Goal: Information Seeking & Learning: Learn about a topic

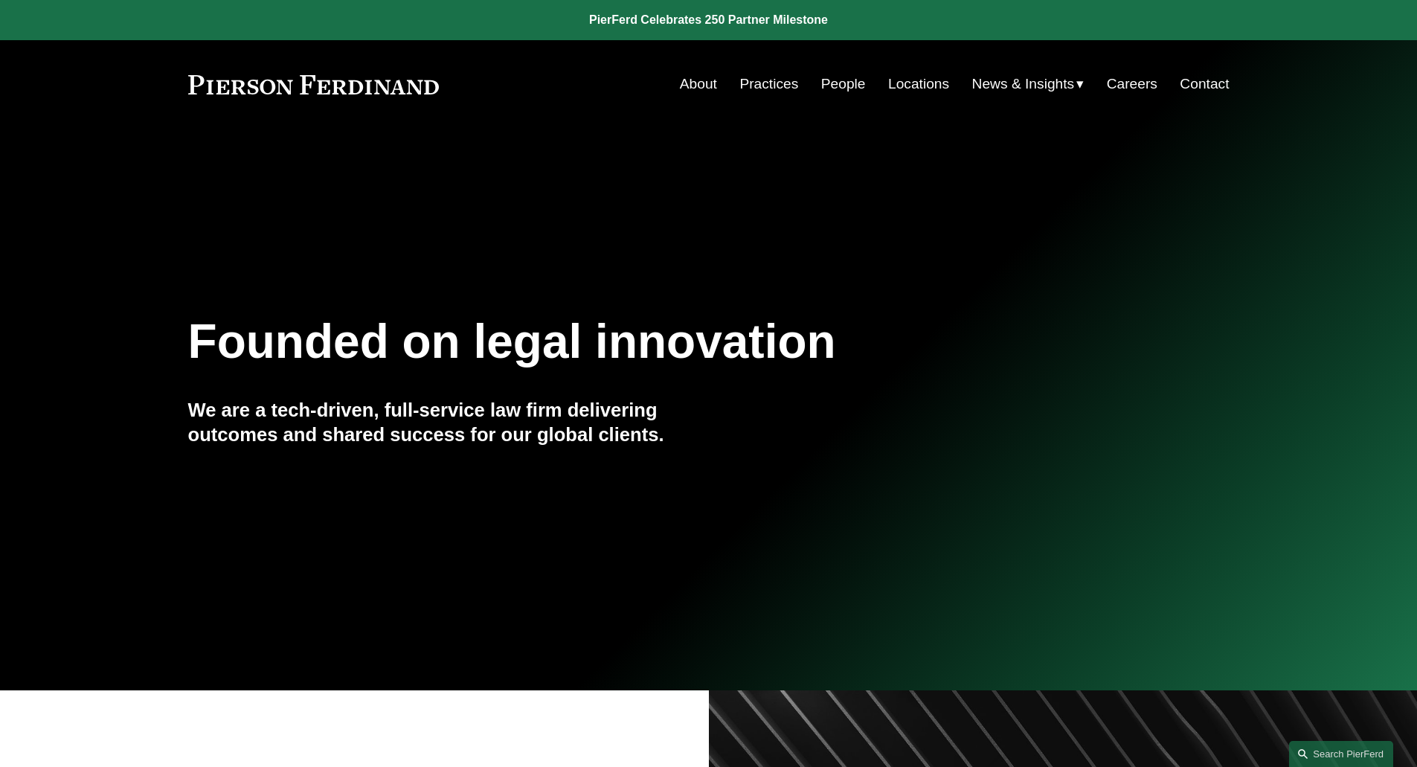
click at [845, 83] on link "People" at bounding box center [843, 84] width 45 height 28
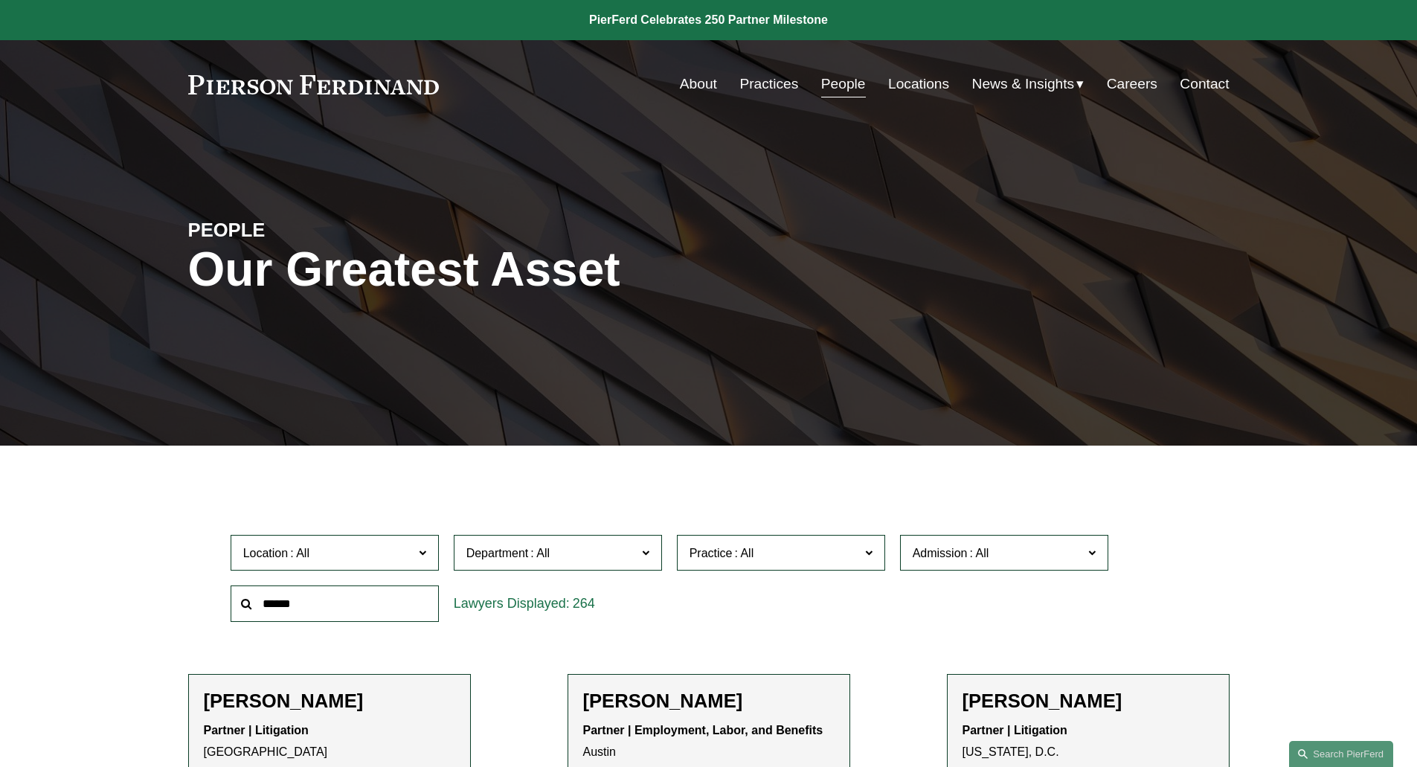
click at [1038, 552] on span "Admission" at bounding box center [997, 553] width 170 height 20
click at [0, 0] on link "[US_STATE]" at bounding box center [0, 0] width 0 height 0
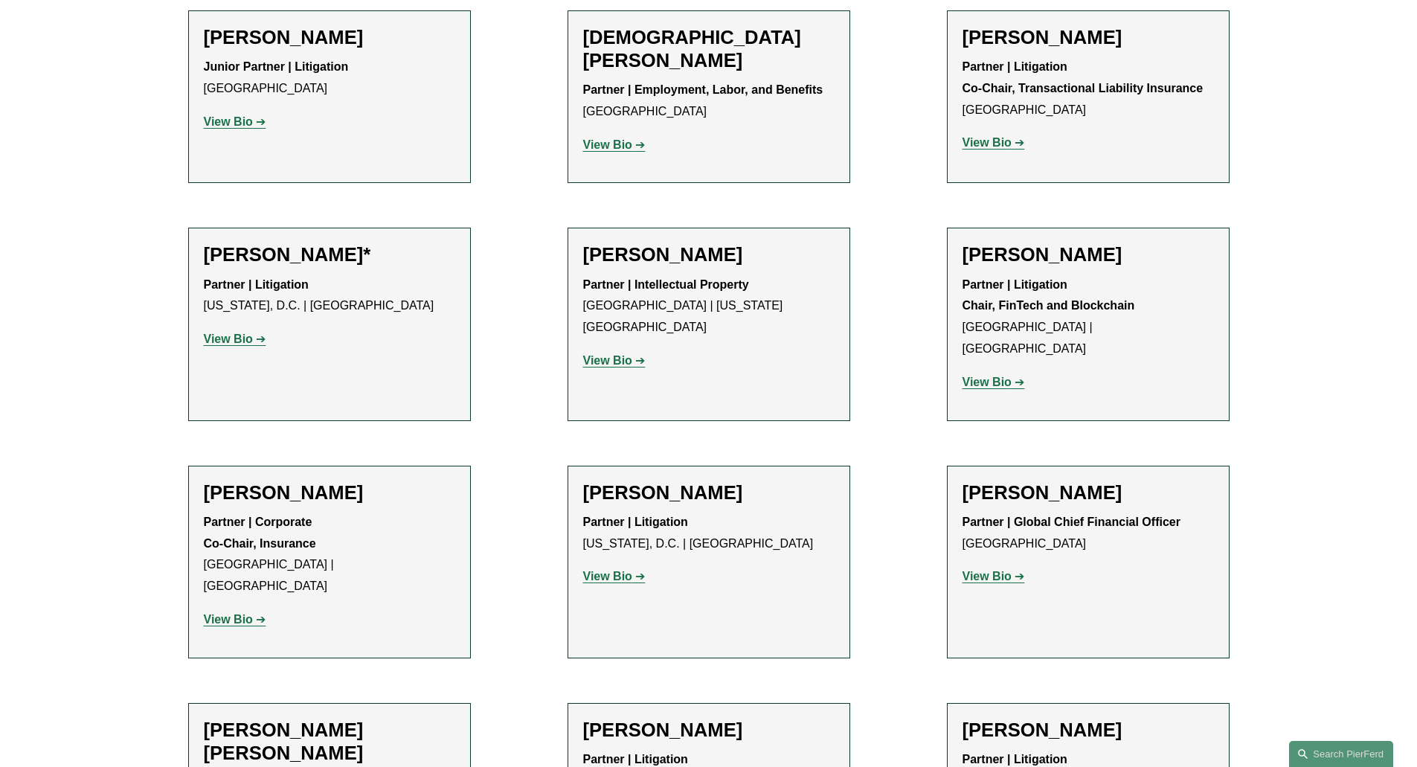
scroll to position [568, 0]
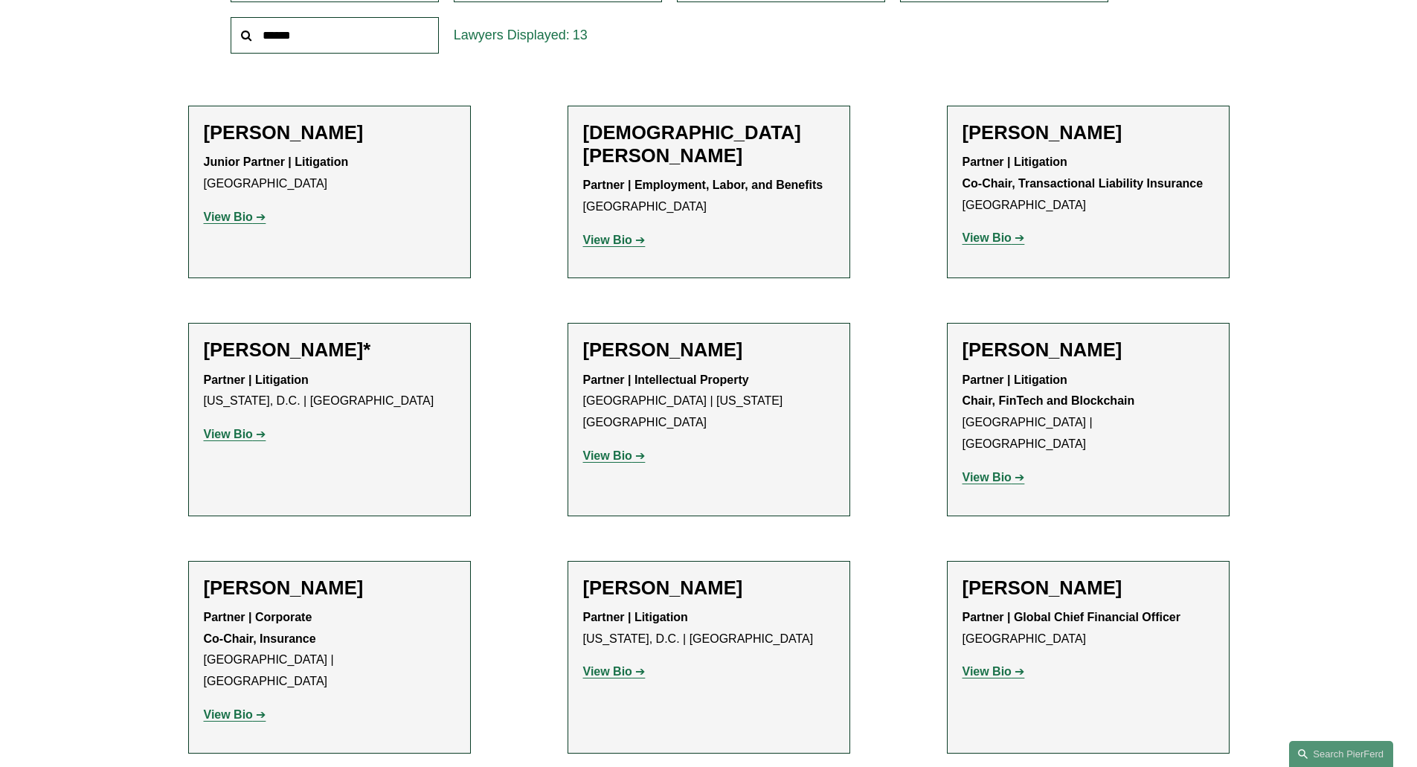
click at [228, 433] on strong "View Bio" at bounding box center [228, 434] width 49 height 13
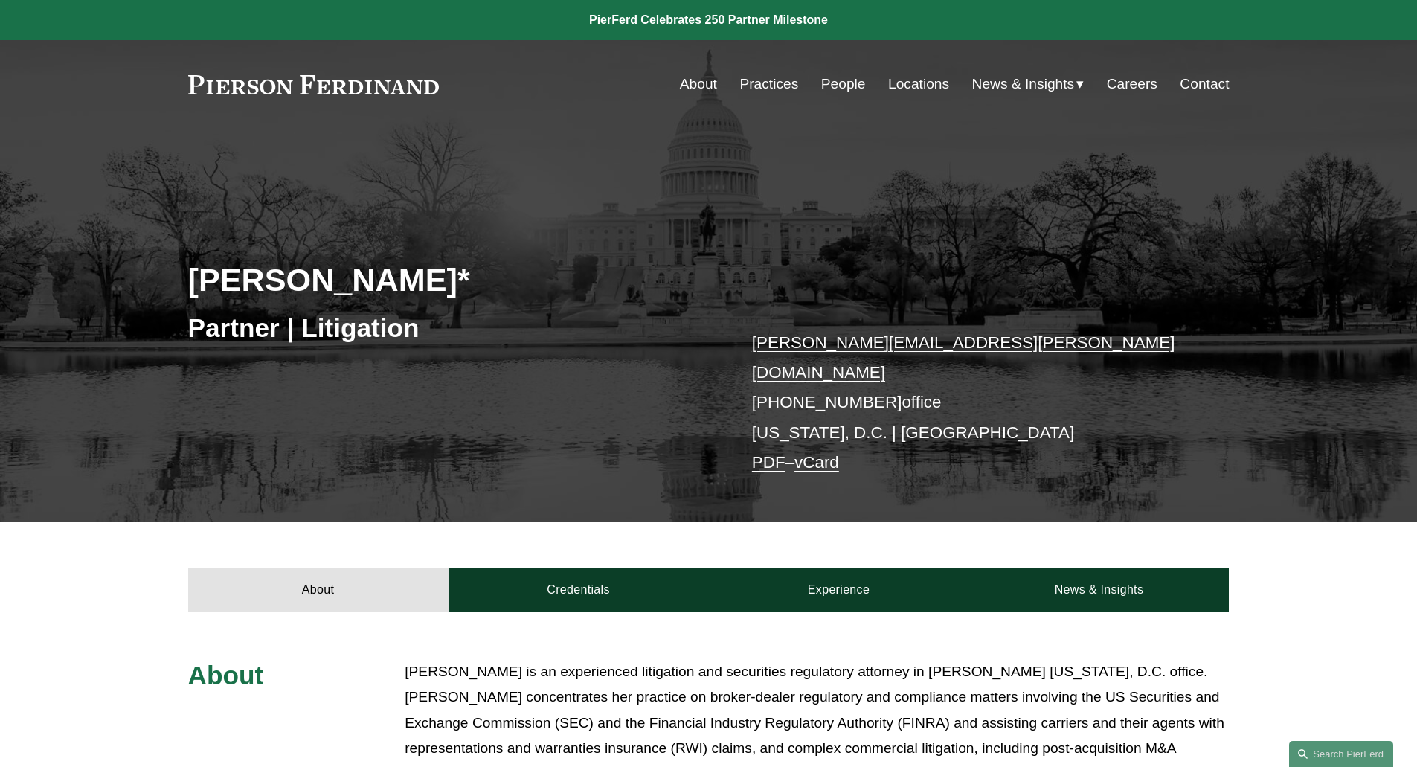
scroll to position [667, 0]
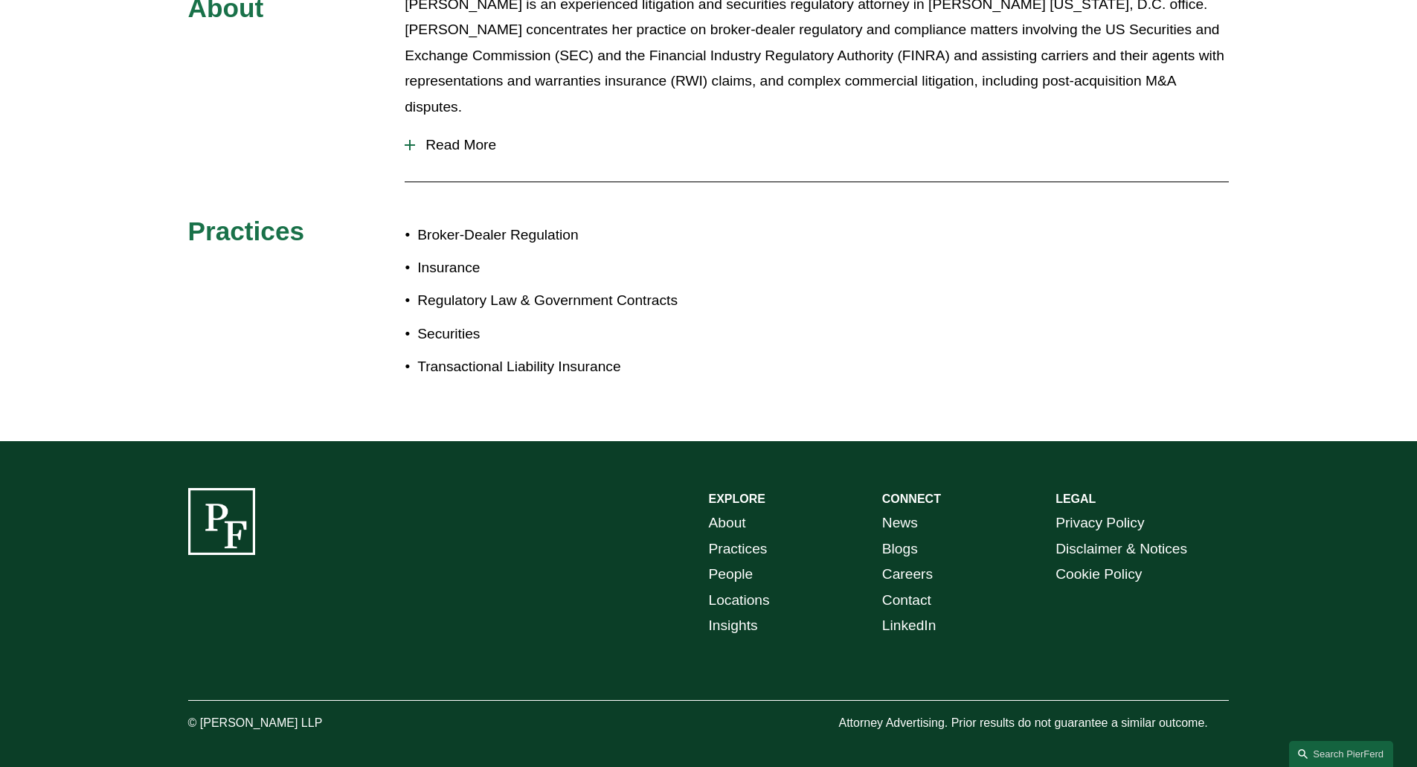
click at [451, 137] on span "Read More" at bounding box center [821, 145] width 813 height 16
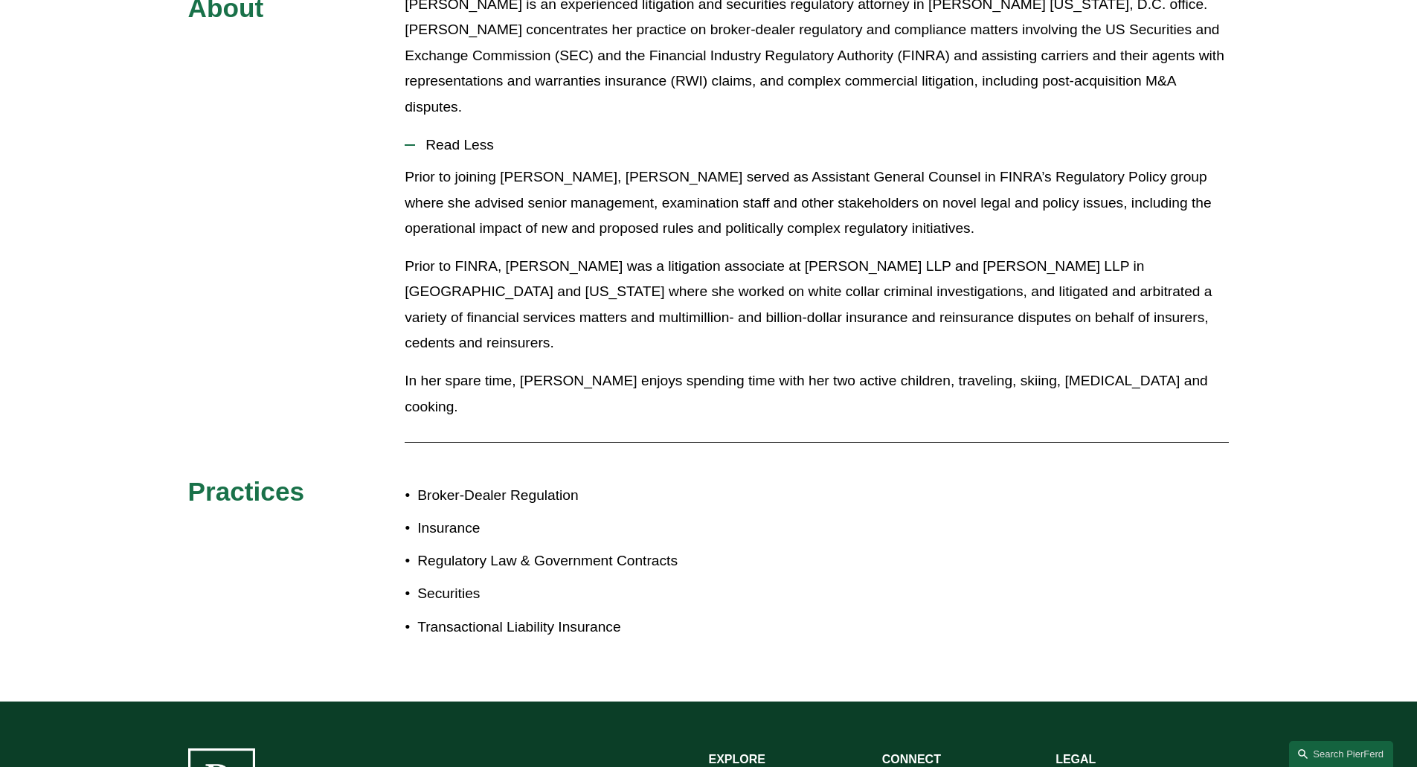
scroll to position [0, 0]
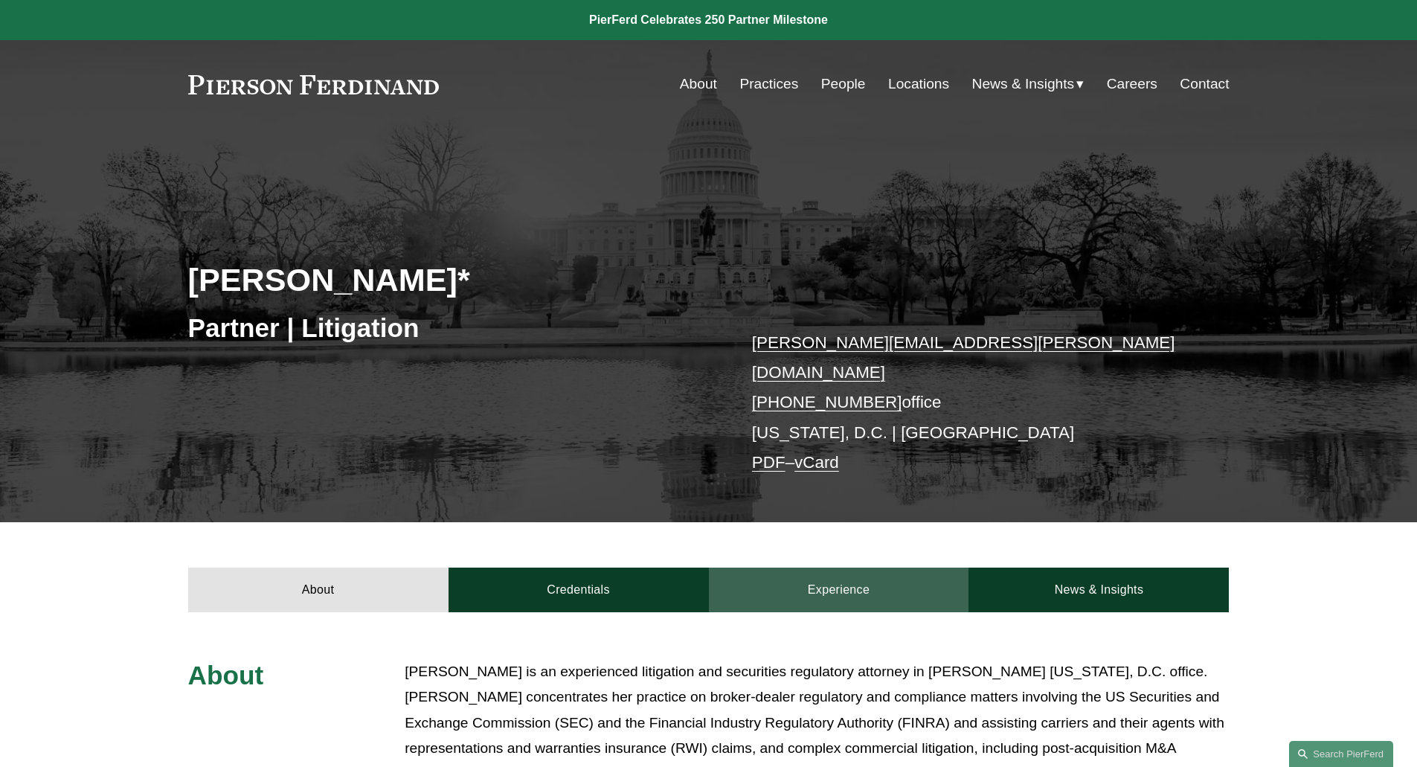
click at [842, 585] on link "Experience" at bounding box center [839, 589] width 260 height 45
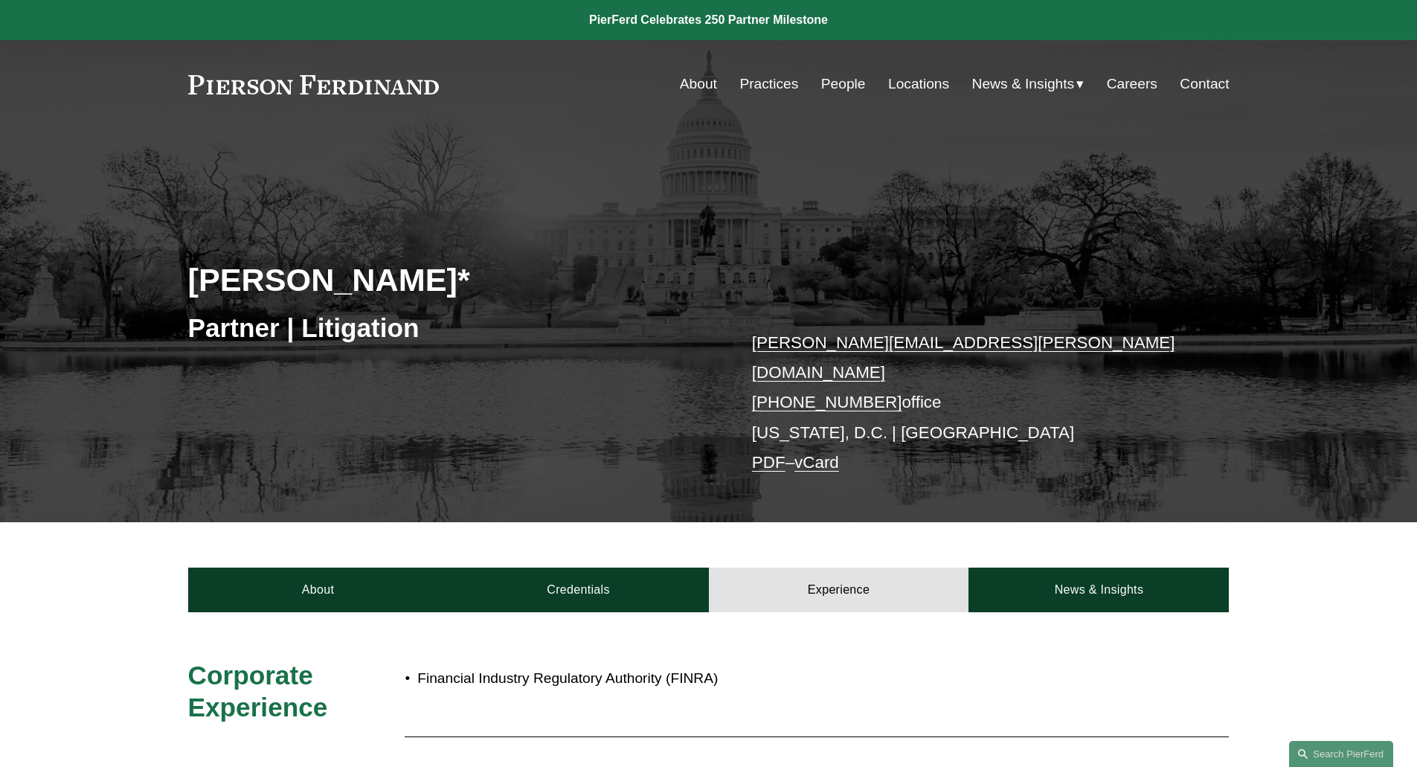
scroll to position [465, 0]
